Goal: Connect with others: Connect with other users

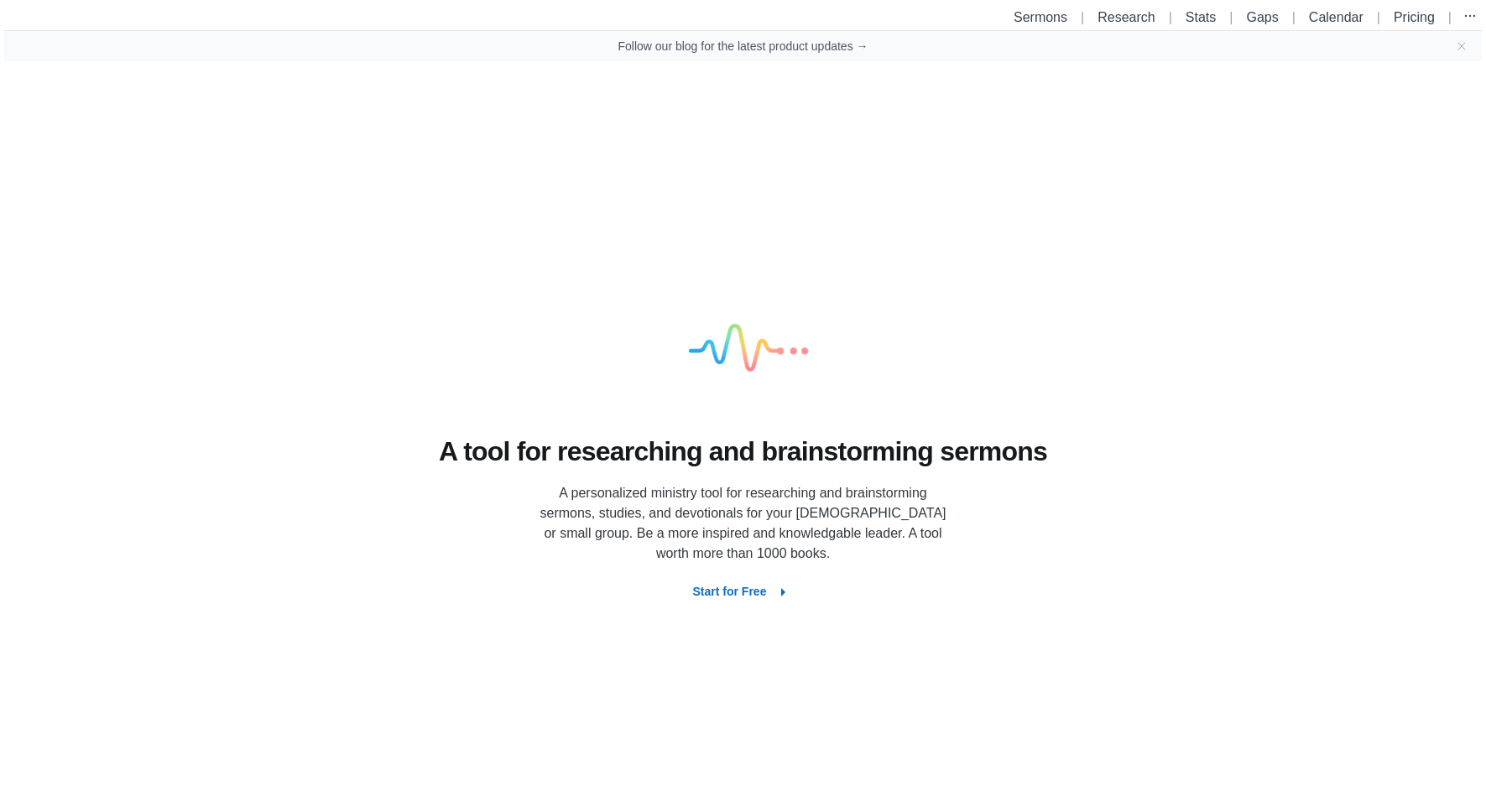
click at [1033, 25] on li "Sermons" at bounding box center [1040, 17] width 67 height 20
click at [1029, 17] on link "Sermons" at bounding box center [1041, 17] width 53 height 15
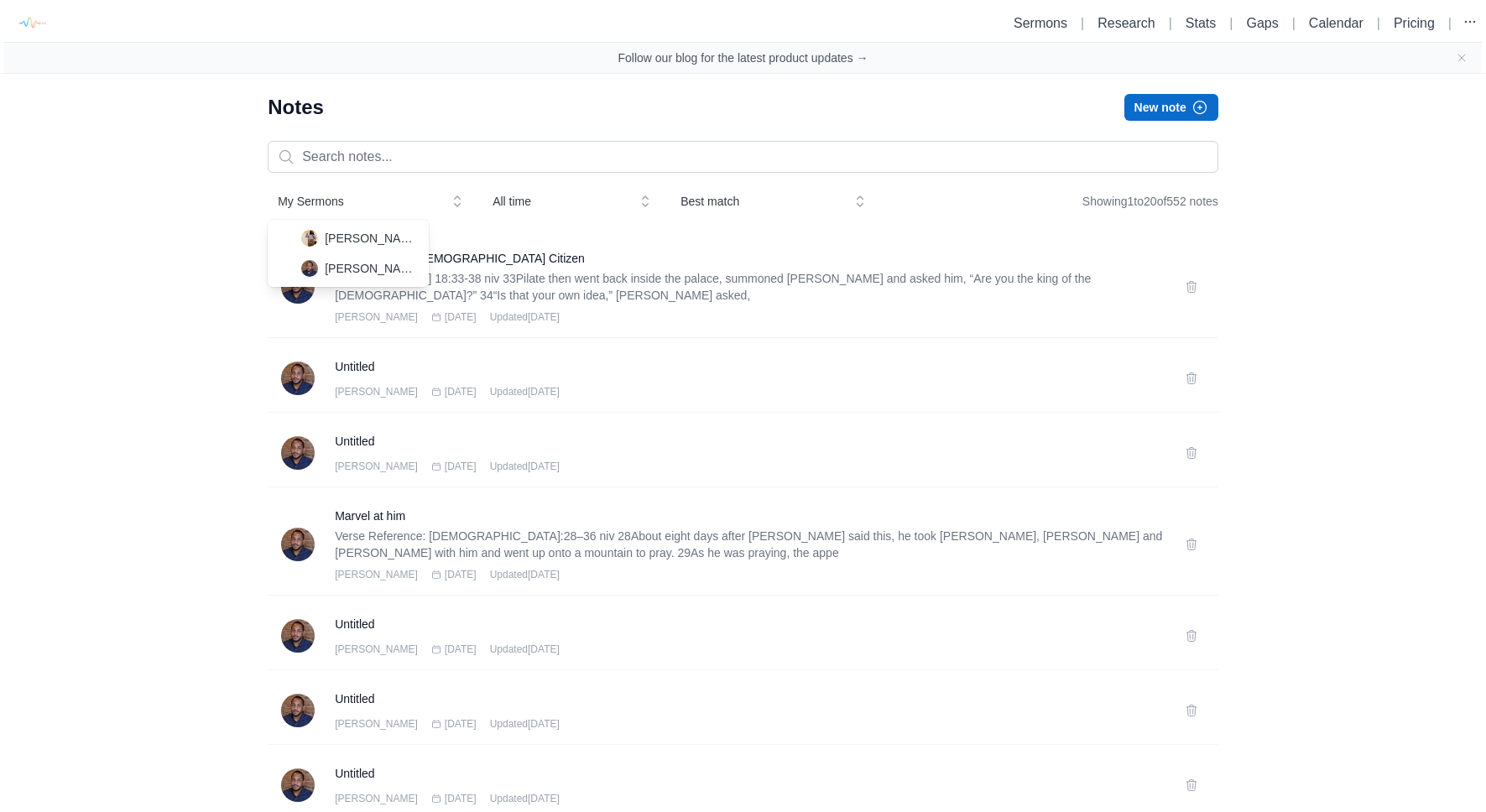
click at [347, 202] on span "My Sermons" at bounding box center [358, 201] width 161 height 17
click at [344, 243] on span "[PERSON_NAME]" at bounding box center [370, 238] width 90 height 17
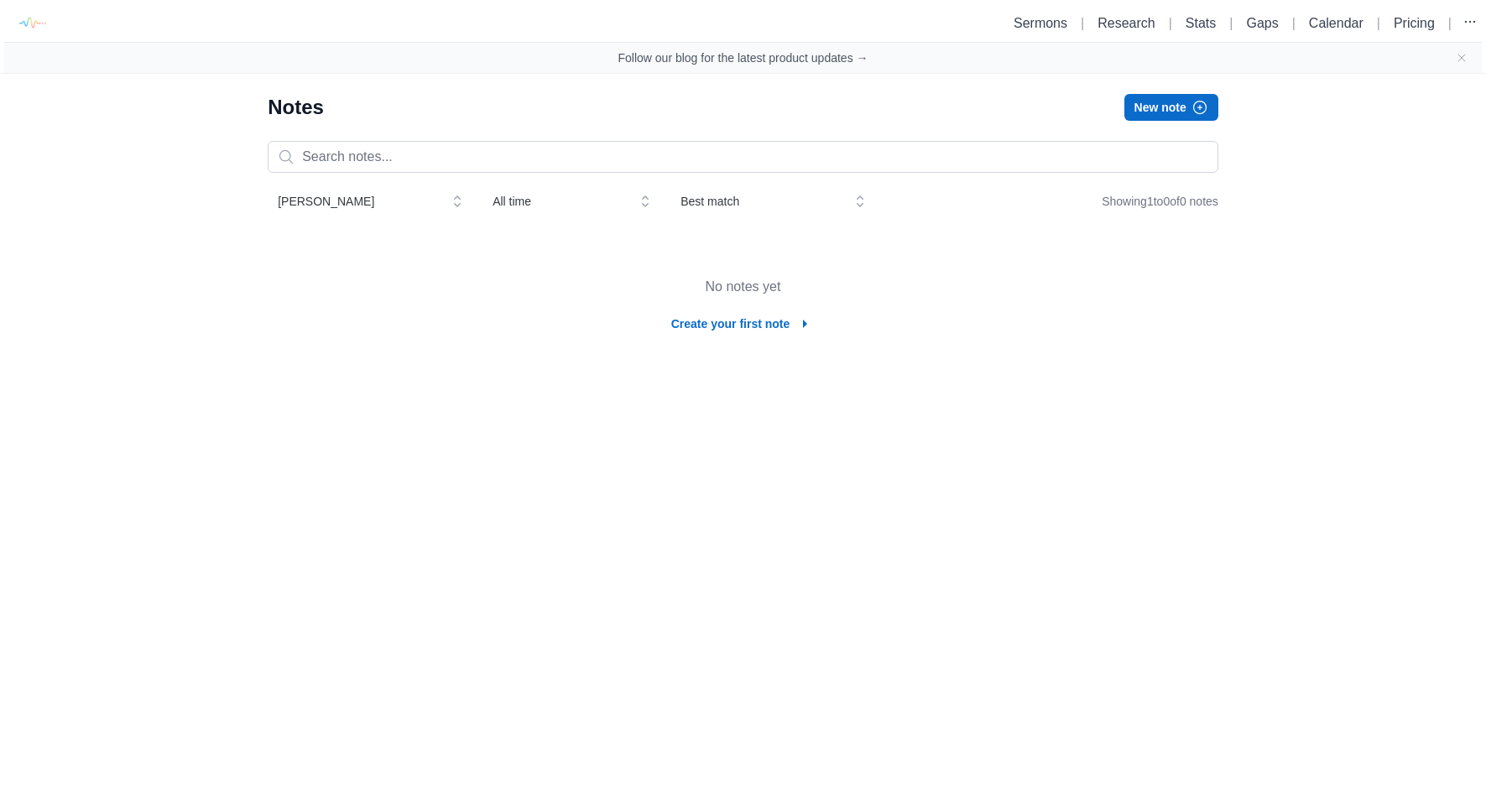
click at [364, 203] on span "[PERSON_NAME]" at bounding box center [358, 201] width 161 height 17
click at [297, 270] on div "[PERSON_NAME]" at bounding box center [348, 268] width 161 height 30
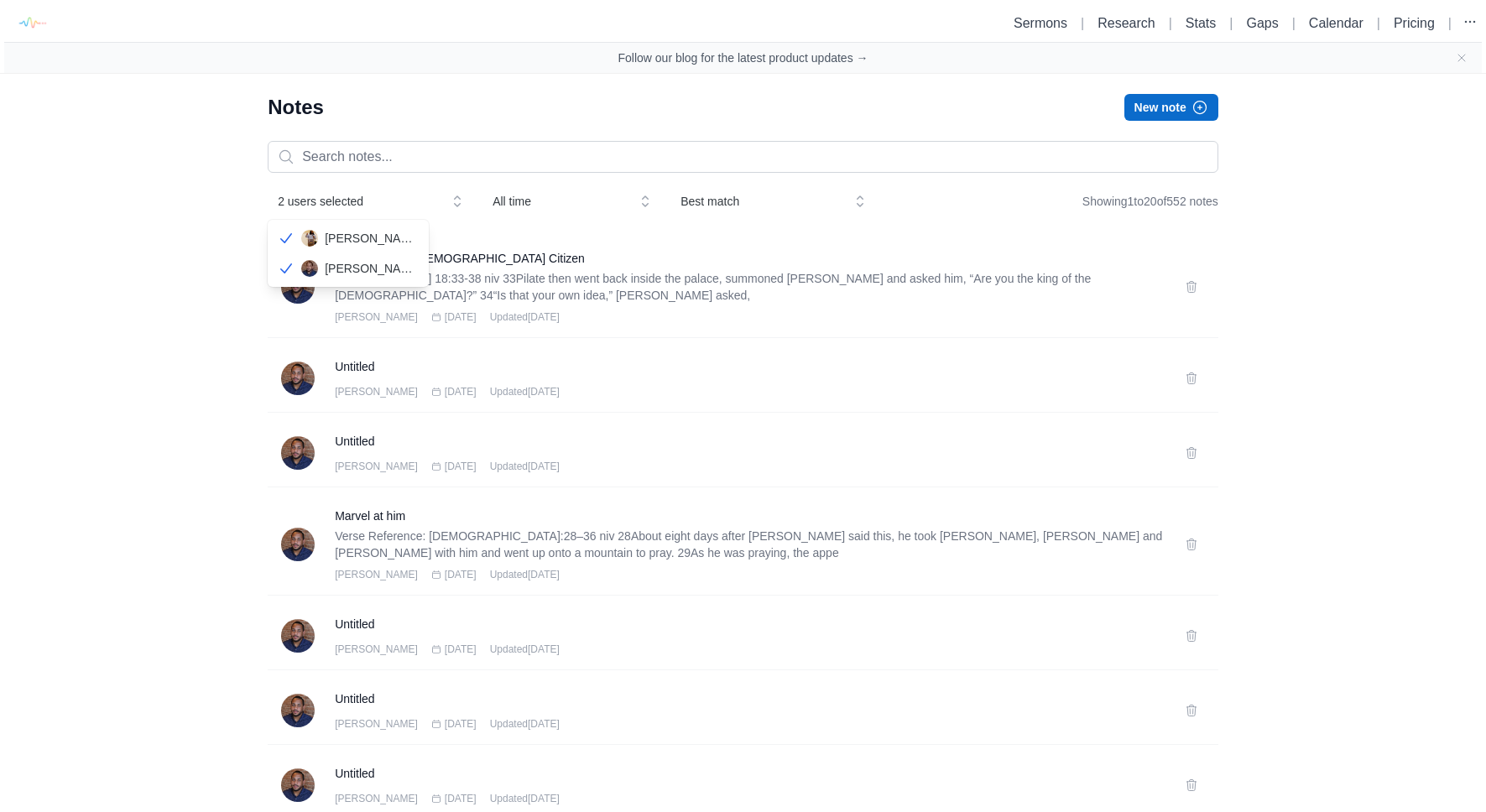
click at [318, 195] on span "2 users selected" at bounding box center [358, 201] width 161 height 17
click at [301, 226] on div "[PERSON_NAME]" at bounding box center [348, 238] width 161 height 30
